Goal: Navigation & Orientation: Find specific page/section

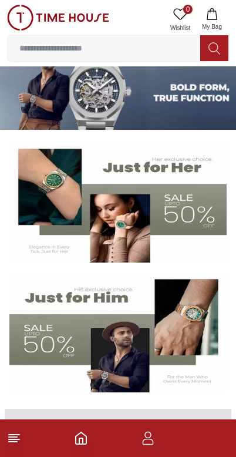
scroll to position [36, 0]
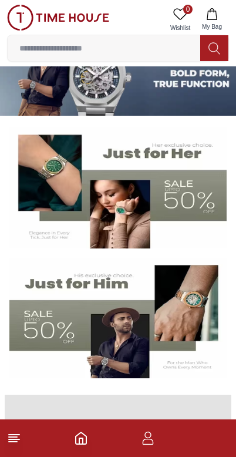
click at [45, 328] on img at bounding box center [117, 318] width 217 height 121
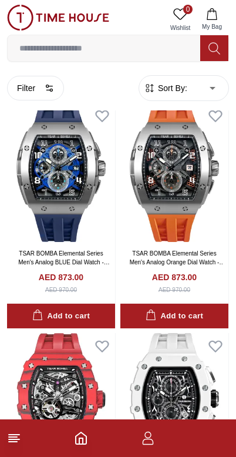
click at [21, 440] on icon at bounding box center [14, 438] width 14 height 14
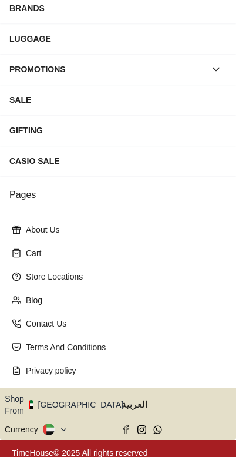
scroll to position [173, 0]
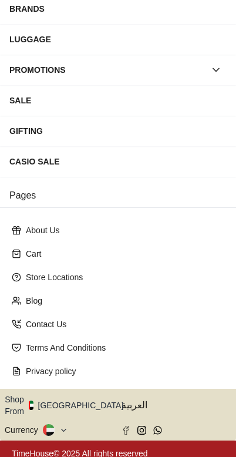
click at [60, 426] on icon at bounding box center [63, 430] width 9 height 9
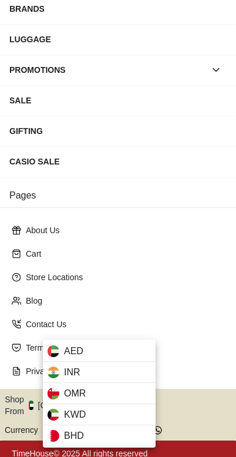
click at [64, 413] on span "KWD" at bounding box center [75, 414] width 22 height 14
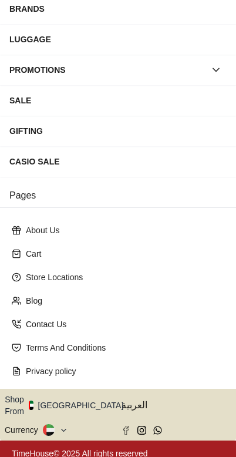
click at [48, 401] on button "Shop From [GEOGRAPHIC_DATA]" at bounding box center [68, 404] width 127 height 23
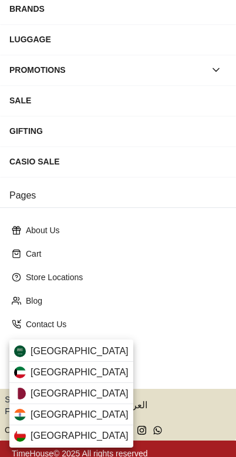
click at [33, 436] on span "[GEOGRAPHIC_DATA]" at bounding box center [80, 435] width 98 height 14
